Goal: Navigation & Orientation: Find specific page/section

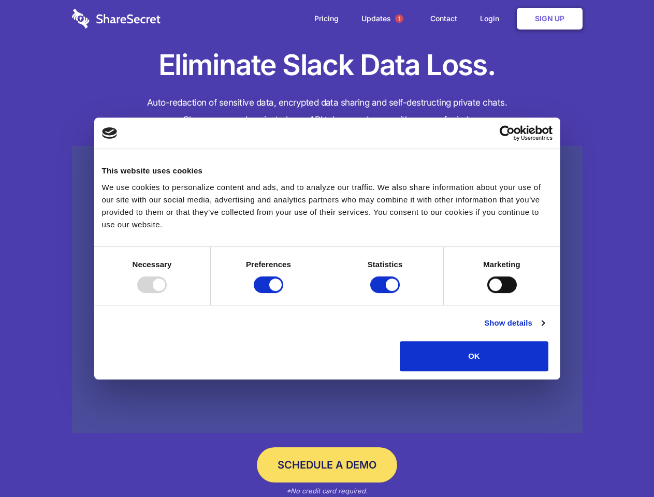
click at [167, 293] on div at bounding box center [152, 285] width 30 height 17
click at [283, 293] on input "Preferences" at bounding box center [269, 285] width 30 height 17
checkbox input "false"
click at [386, 293] on input "Statistics" at bounding box center [385, 285] width 30 height 17
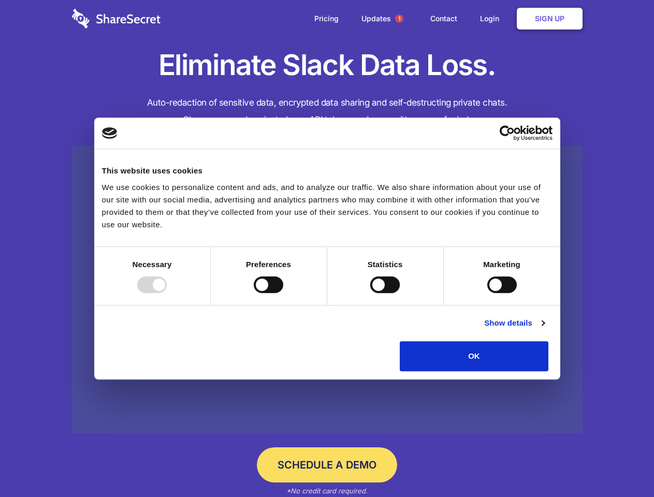
checkbox input "false"
click at [487, 293] on input "Marketing" at bounding box center [502, 285] width 30 height 17
checkbox input "true"
click at [544, 329] on link "Show details" at bounding box center [514, 323] width 60 height 12
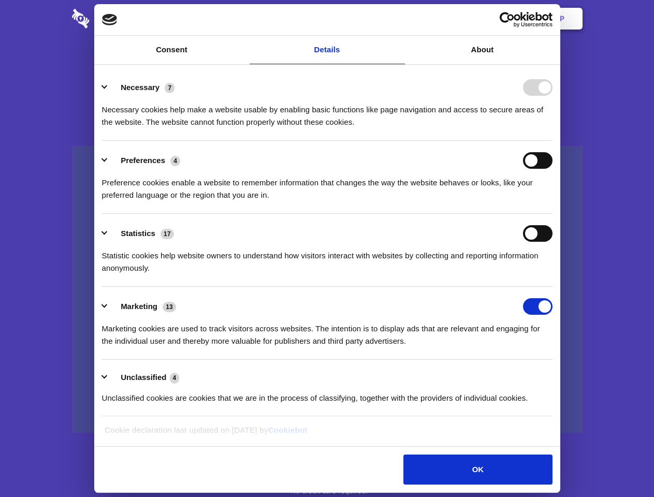
click at [553, 141] on li "Necessary 7 Necessary cookies help make a website usable by enabling basic func…" at bounding box center [327, 104] width 451 height 73
click at [399, 19] on span "1" at bounding box center [399, 19] width 8 height 8
